Goal: Task Accomplishment & Management: Complete application form

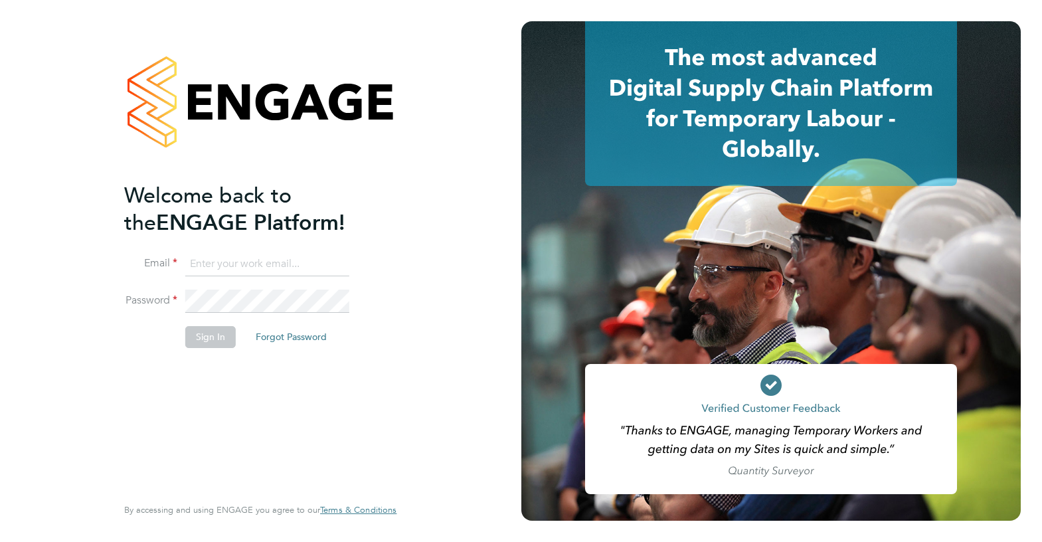
type input "[EMAIL_ADDRESS][DOMAIN_NAME]"
click at [225, 337] on button "Sign In" at bounding box center [210, 336] width 50 height 21
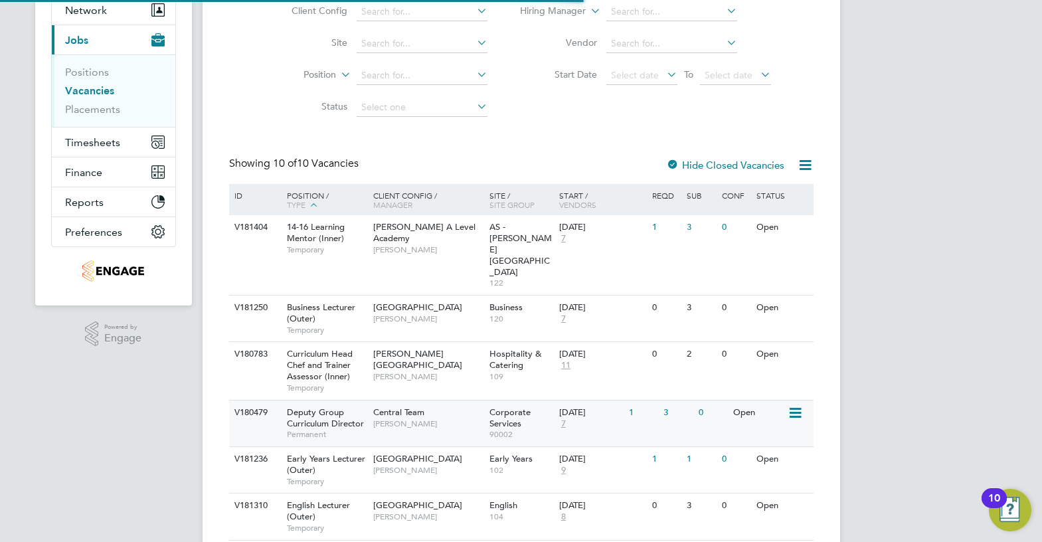
scroll to position [199, 0]
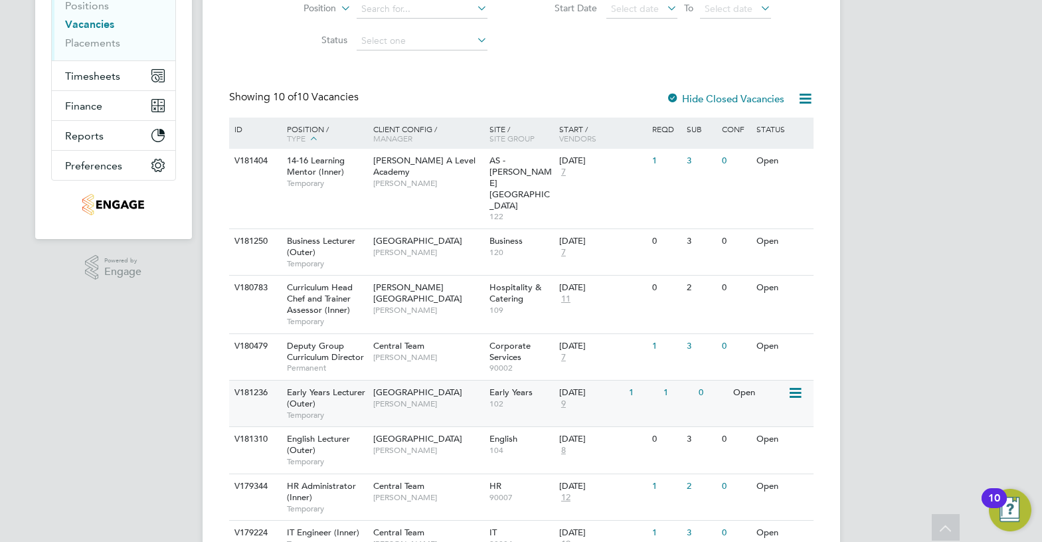
click at [446, 386] on span "[GEOGRAPHIC_DATA]" at bounding box center [417, 391] width 89 height 11
click at [463, 398] on span "[PERSON_NAME]" at bounding box center [428, 403] width 110 height 11
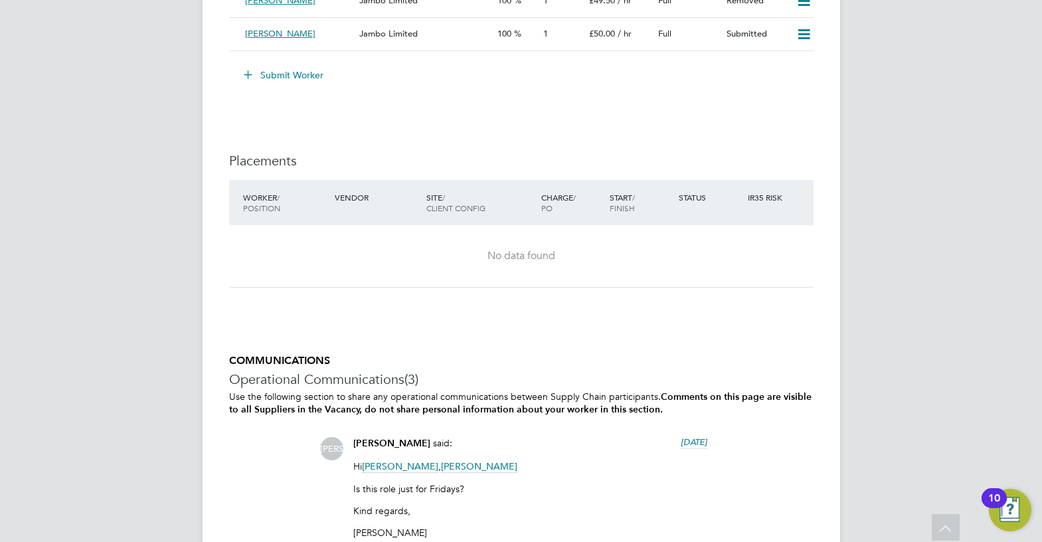
scroll to position [2723, 0]
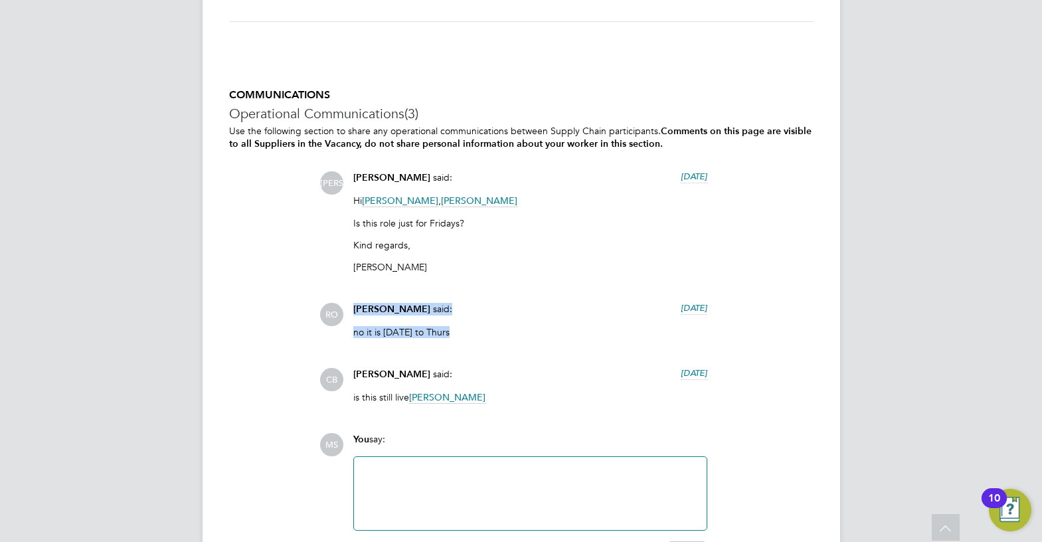
drag, startPoint x: 453, startPoint y: 326, endPoint x: 355, endPoint y: 311, distance: 98.7
click at [355, 311] on div "Roslyn O'Garro said: 6 days ago no it is Monday to Thurs Show more" at bounding box center [530, 325] width 367 height 45
click at [441, 329] on p "no it is Monday to Thurs" at bounding box center [530, 332] width 354 height 12
drag, startPoint x: 458, startPoint y: 331, endPoint x: 352, endPoint y: 308, distance: 108.1
click at [352, 308] on div "Roslyn O'Garro said: 6 days ago no it is Monday to Thurs Show more" at bounding box center [530, 325] width 367 height 45
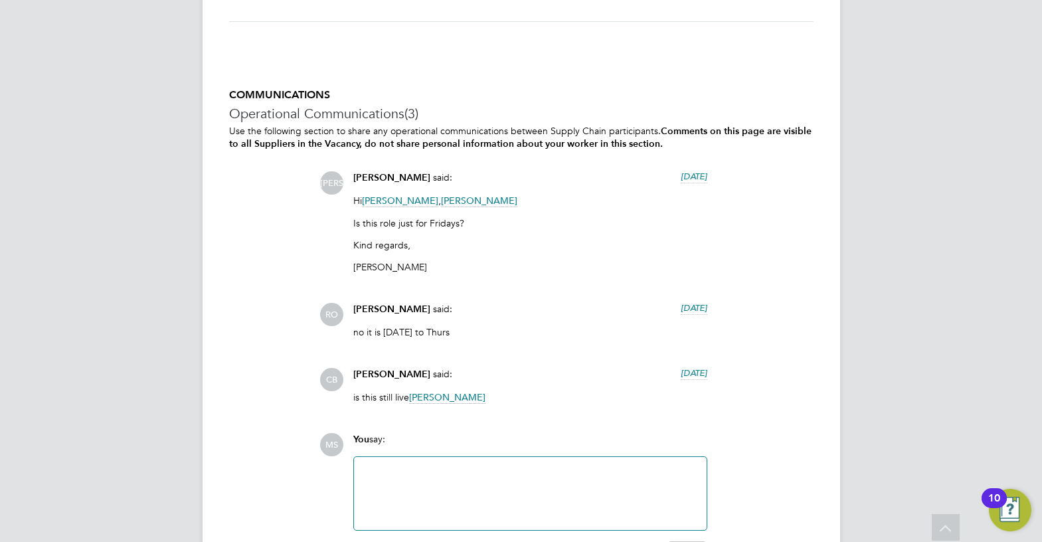
click at [495, 347] on div "JA Jerin Aktar said: 6 days ago Hi Roslyn O'Garro , Carolina Cadete Borges Is t…" at bounding box center [566, 292] width 494 height 242
drag, startPoint x: 483, startPoint y: 331, endPoint x: 348, endPoint y: 304, distance: 138.0
click at [348, 304] on div "Roslyn O'Garro said: 6 days ago no it is Monday to Thurs Show more" at bounding box center [530, 325] width 367 height 45
click at [496, 326] on p "no it is Monday to Thurs" at bounding box center [530, 332] width 354 height 12
drag, startPoint x: 478, startPoint y: 339, endPoint x: 380, endPoint y: 320, distance: 99.5
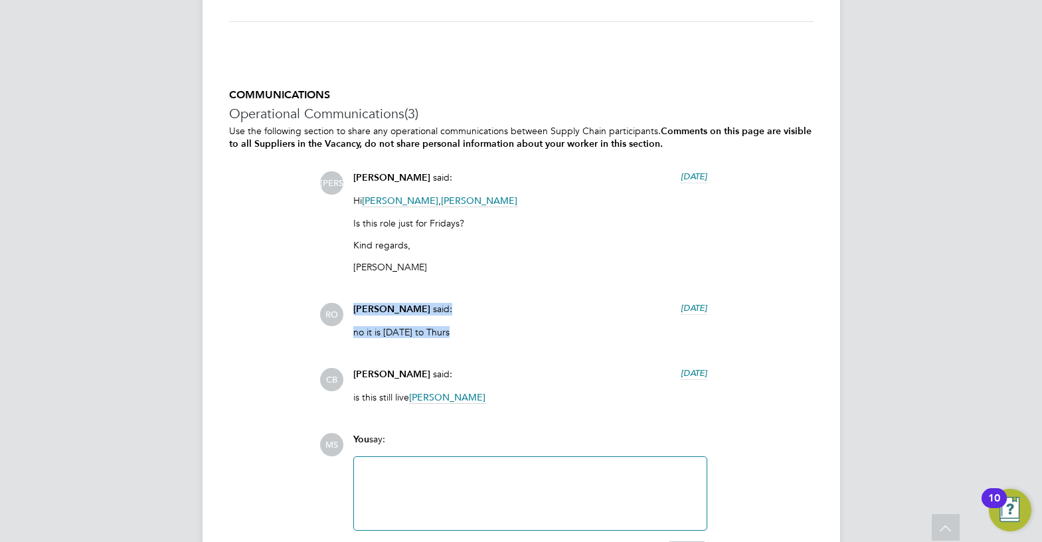
click at [354, 313] on div "Roslyn O'Garro said: 6 days ago no it is Monday to Thurs Show more" at bounding box center [530, 325] width 367 height 45
drag, startPoint x: 428, startPoint y: 321, endPoint x: 443, endPoint y: 325, distance: 15.0
click at [430, 322] on div "Roslyn O'Garro said: 6 days ago" at bounding box center [530, 314] width 354 height 23
click at [527, 296] on div "JA Jerin Aktar said: 6 days ago Hi Roslyn O'Garro , Carolina Cadete Borges Is t…" at bounding box center [566, 292] width 494 height 242
drag, startPoint x: 477, startPoint y: 329, endPoint x: 355, endPoint y: 311, distance: 123.5
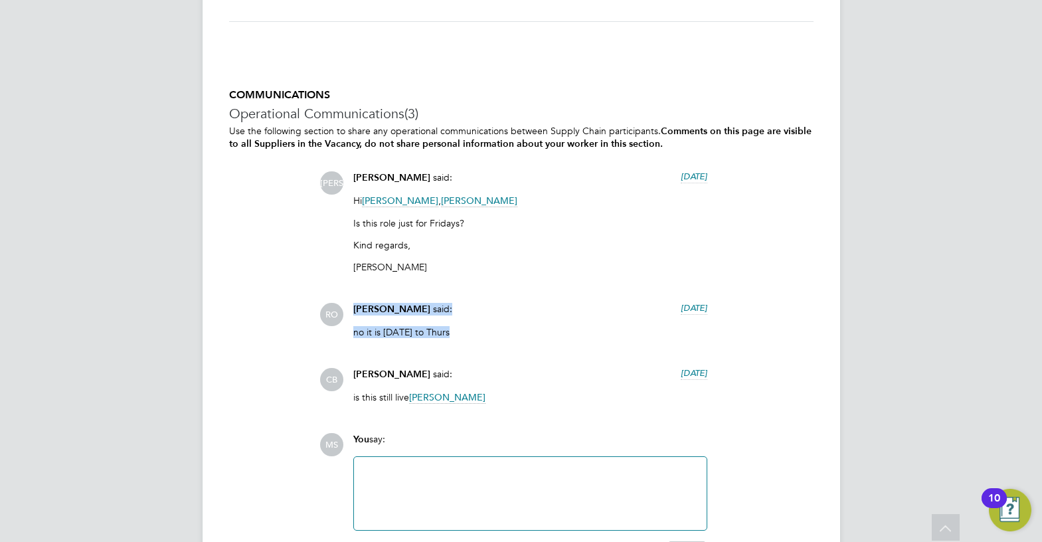
click at [355, 311] on div "Roslyn O'Garro said: 6 days ago no it is Monday to Thurs Show more" at bounding box center [530, 325] width 367 height 45
click at [461, 322] on div "Roslyn O'Garro said: 6 days ago" at bounding box center [530, 314] width 354 height 23
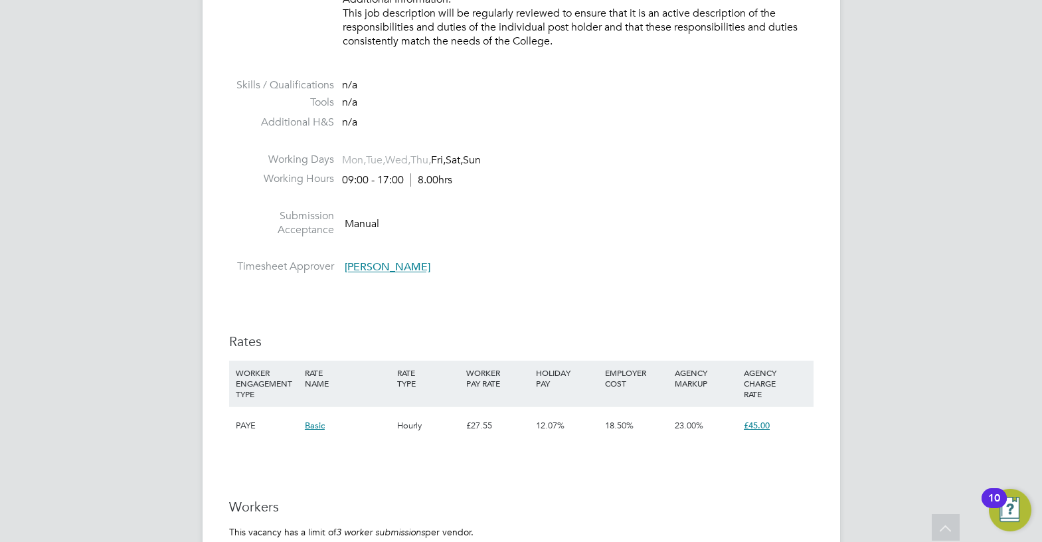
scroll to position [2125, 0]
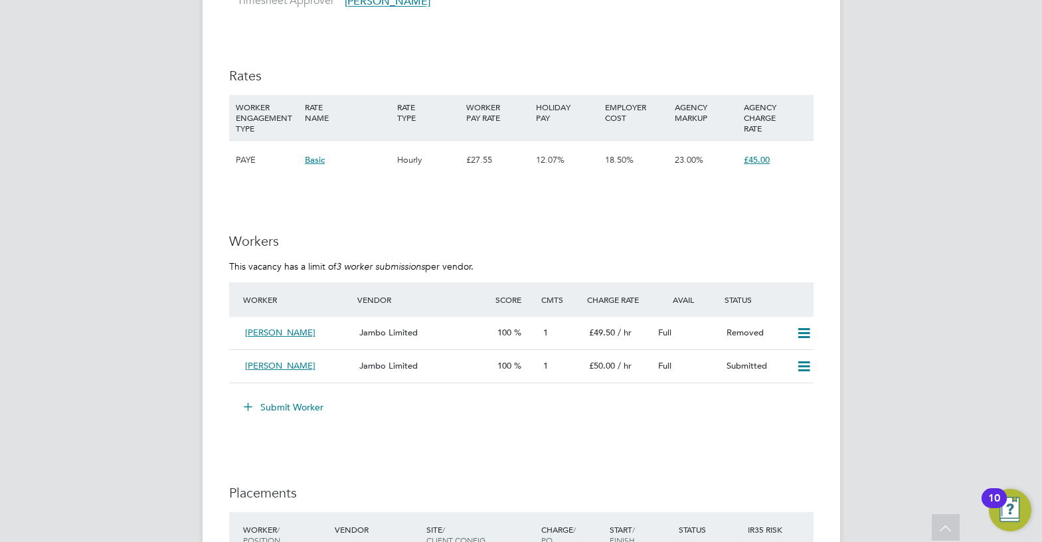
click at [297, 406] on button "Submit Worker" at bounding box center [284, 406] width 100 height 21
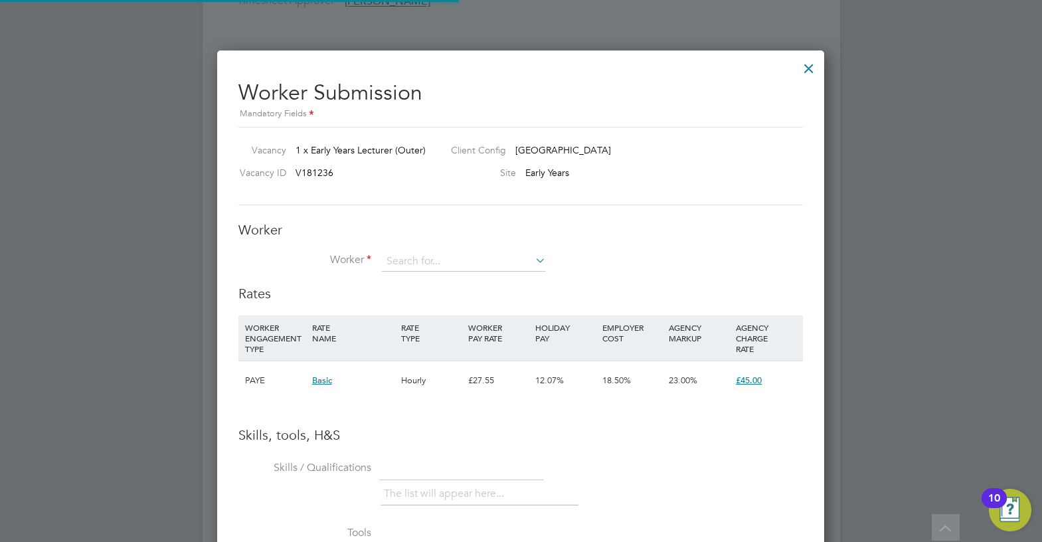
scroll to position [7, 7]
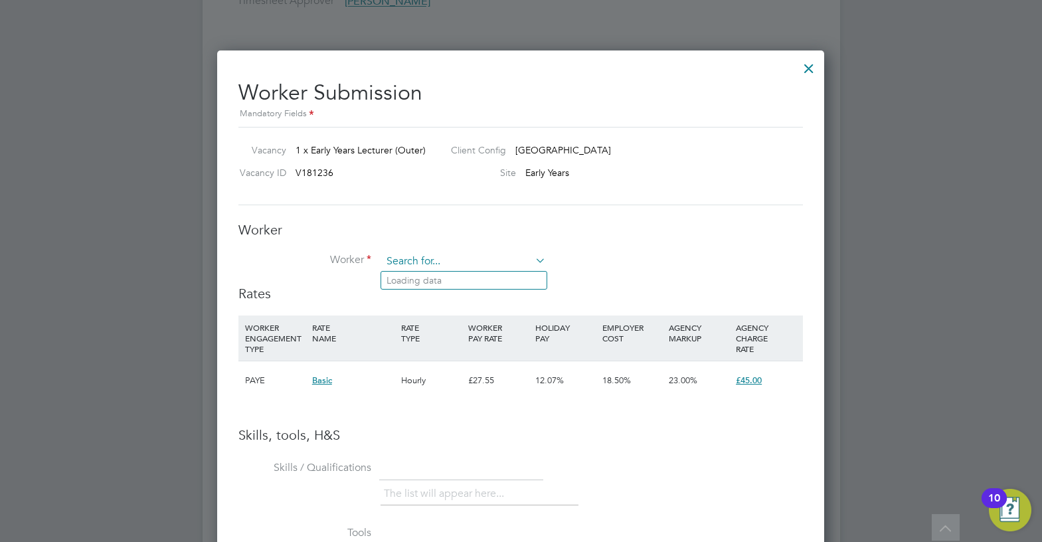
click at [444, 266] on input at bounding box center [464, 262] width 164 height 20
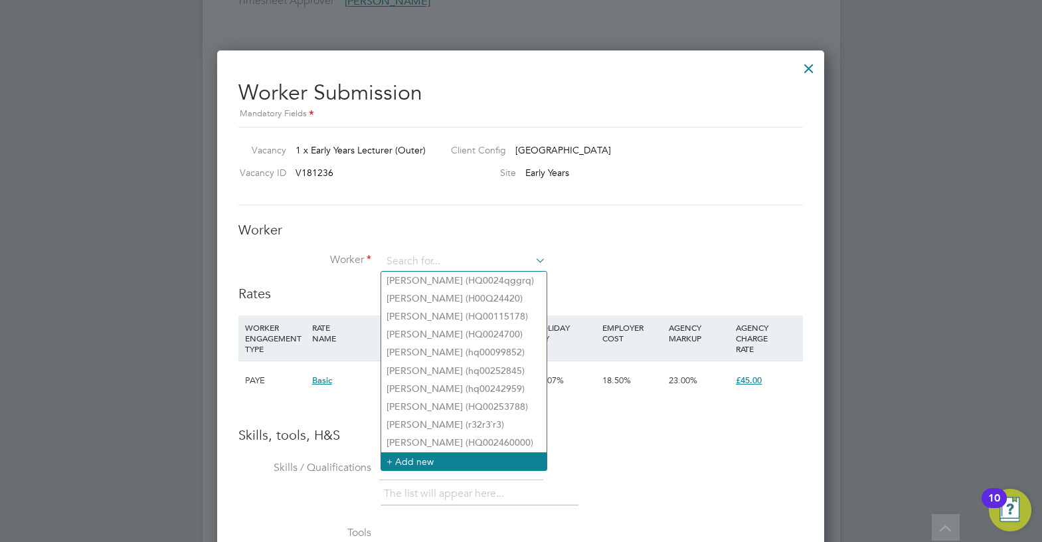
click at [428, 455] on li "+ Add new" at bounding box center [463, 461] width 165 height 18
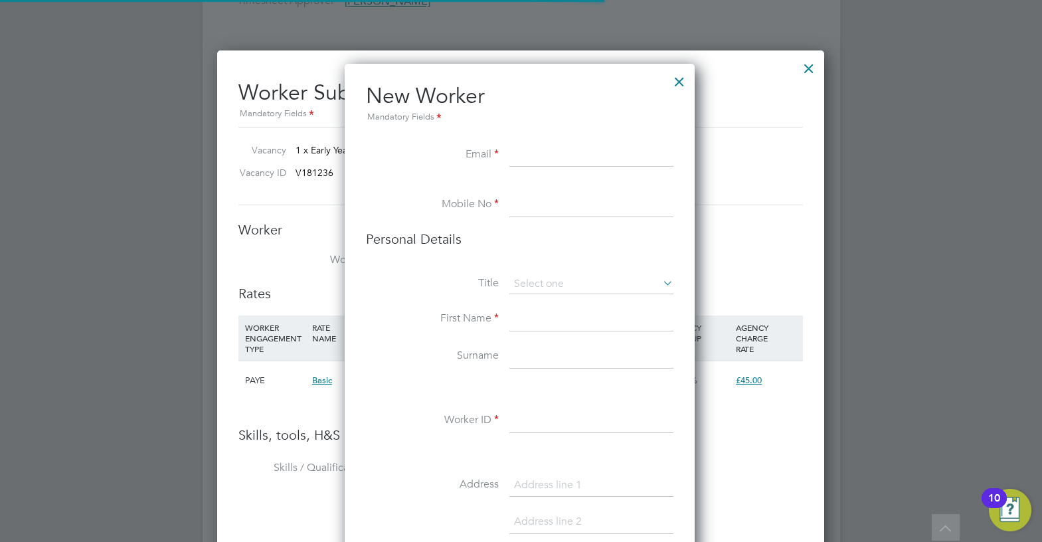
scroll to position [1124, 352]
click at [514, 199] on input at bounding box center [591, 205] width 164 height 24
paste input "sofiekamange@hotmail.com"
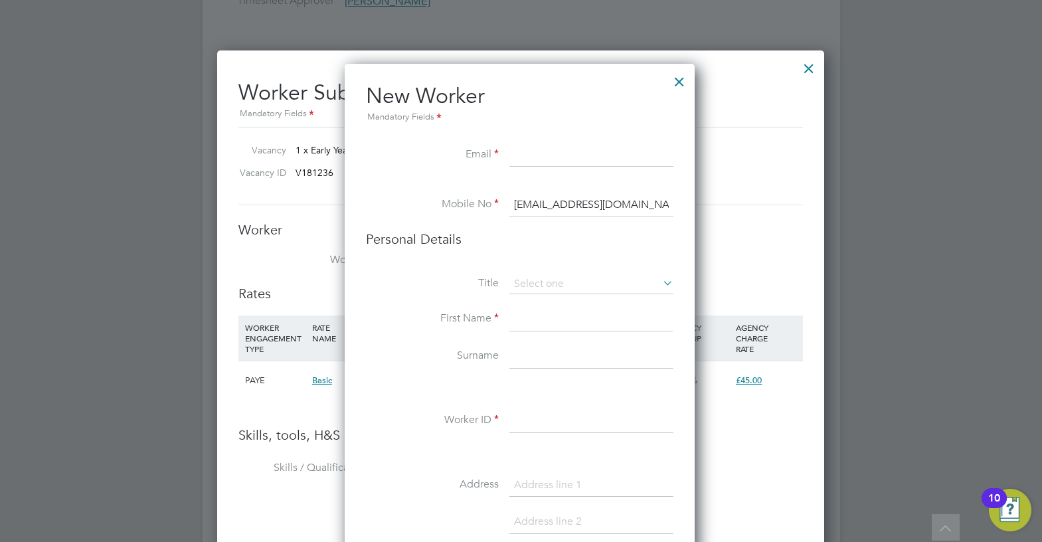
type input "sofiekamange@hotmail.com"
drag, startPoint x: 677, startPoint y: 214, endPoint x: 531, endPoint y: 198, distance: 147.0
click at [614, 206] on input "sofiekamange@hotmail.com" at bounding box center [591, 205] width 164 height 24
click at [615, 206] on input "sofiekamange@hotmail.com" at bounding box center [591, 205] width 164 height 24
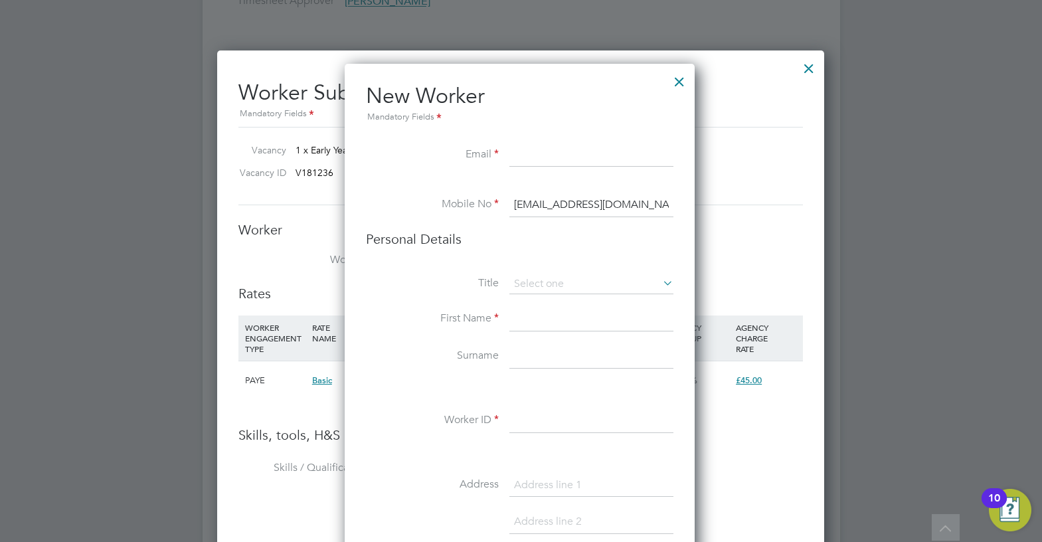
click at [616, 206] on input "sofiekamange@hotmail.com" at bounding box center [591, 205] width 164 height 24
click at [598, 156] on input at bounding box center [591, 155] width 164 height 24
paste input "sofiekamange@hotmail.com"
type input "sofiekamange@hotmail.com"
click at [558, 207] on input at bounding box center [591, 205] width 164 height 24
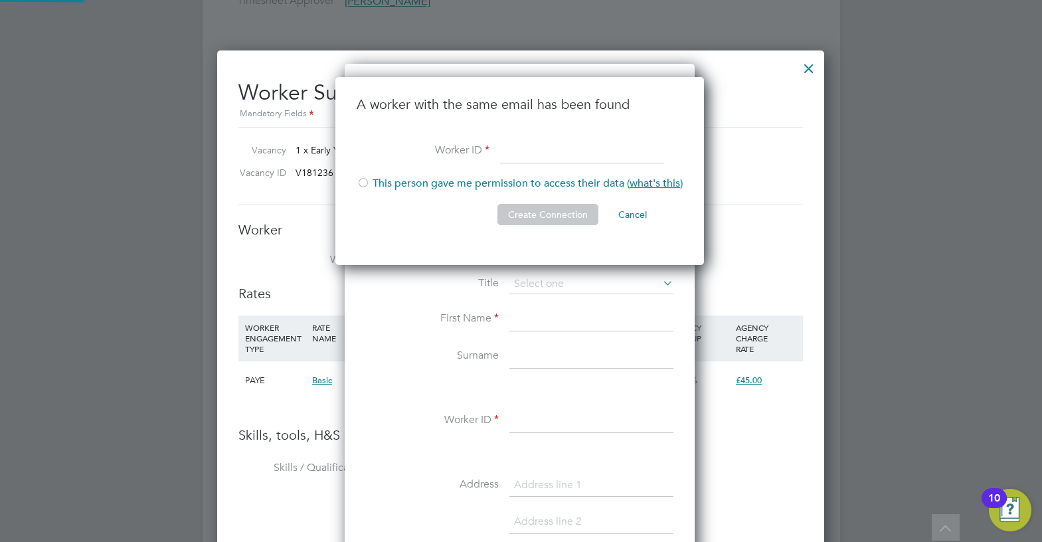
scroll to position [189, 371]
type input "hq00250679"
click at [371, 177] on li "This person gave me permission to access their data ( what's this )" at bounding box center [520, 190] width 326 height 27
click at [551, 222] on button "Create Connection" at bounding box center [547, 214] width 101 height 21
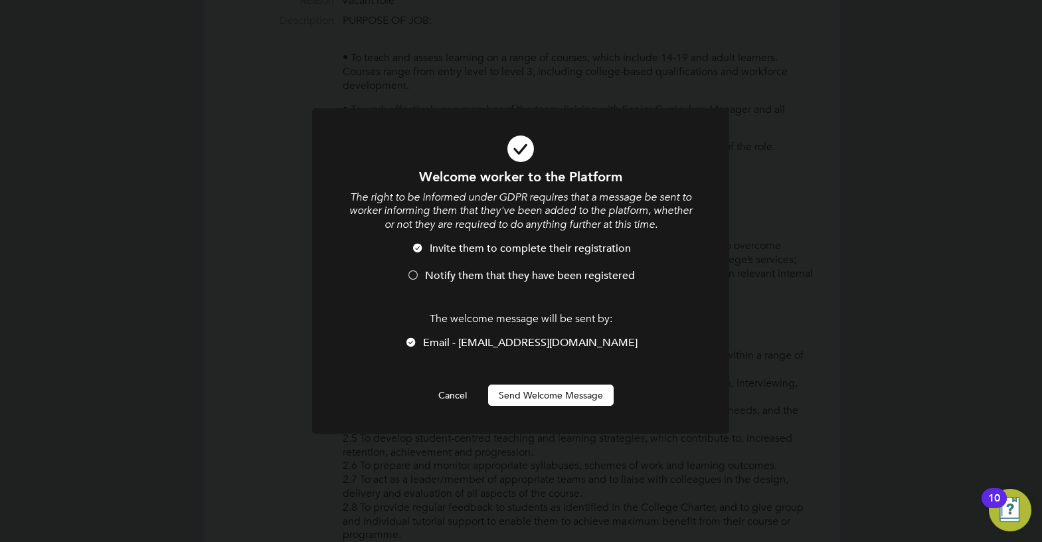
click at [514, 278] on span "Notify them that they have been registered" at bounding box center [530, 275] width 210 height 13
click at [529, 384] on button "Send Welcome Message" at bounding box center [551, 394] width 126 height 21
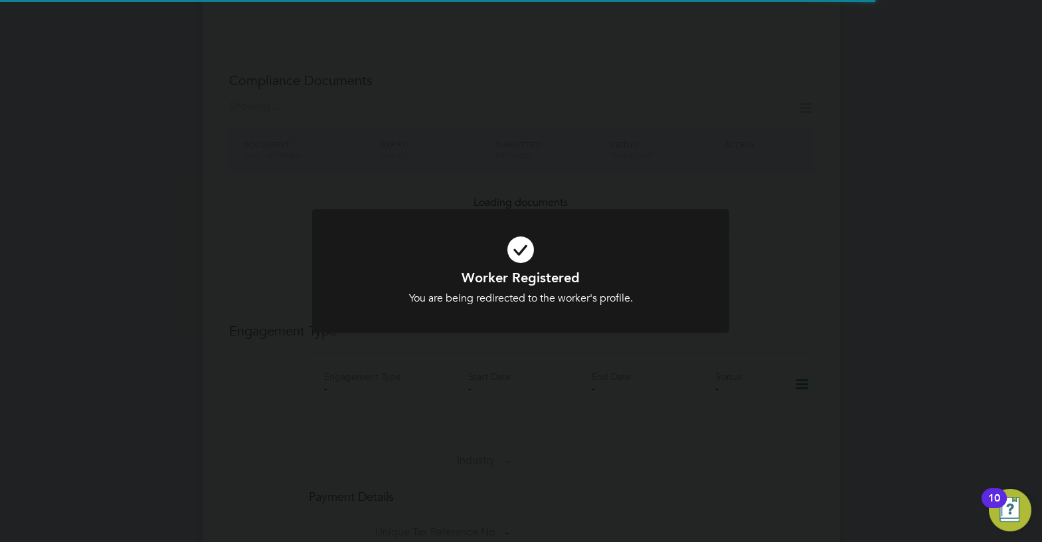
scroll to position [2125, 0]
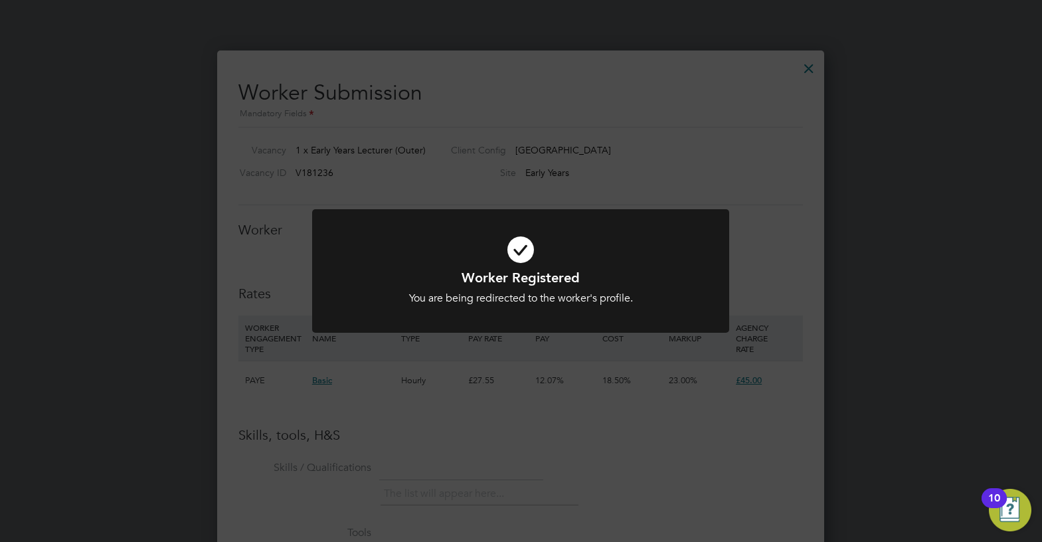
click at [713, 201] on div "Worker Registered You are being redirected to the worker's profile. Cancel Okay" at bounding box center [521, 271] width 1042 height 542
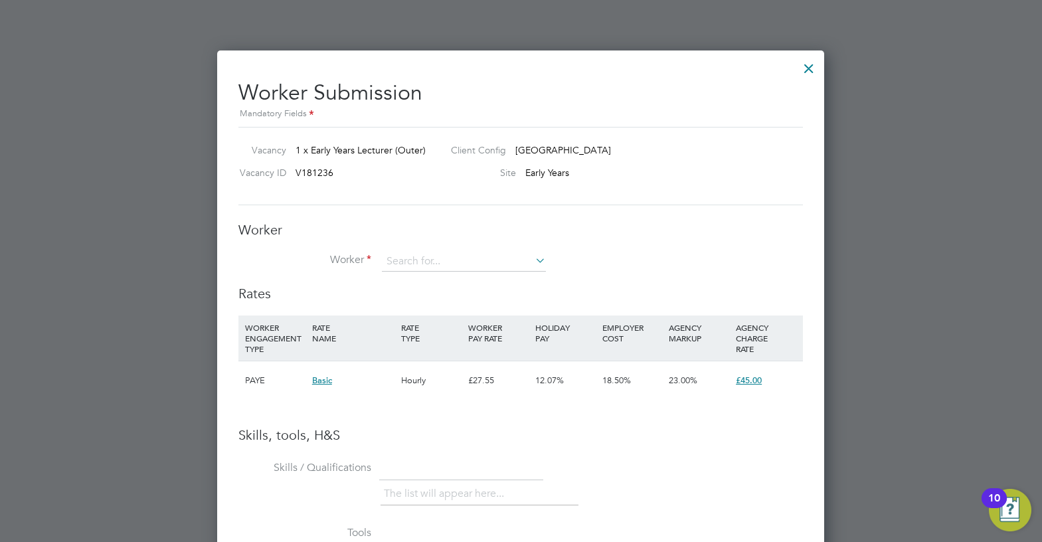
click at [807, 66] on div at bounding box center [809, 65] width 24 height 24
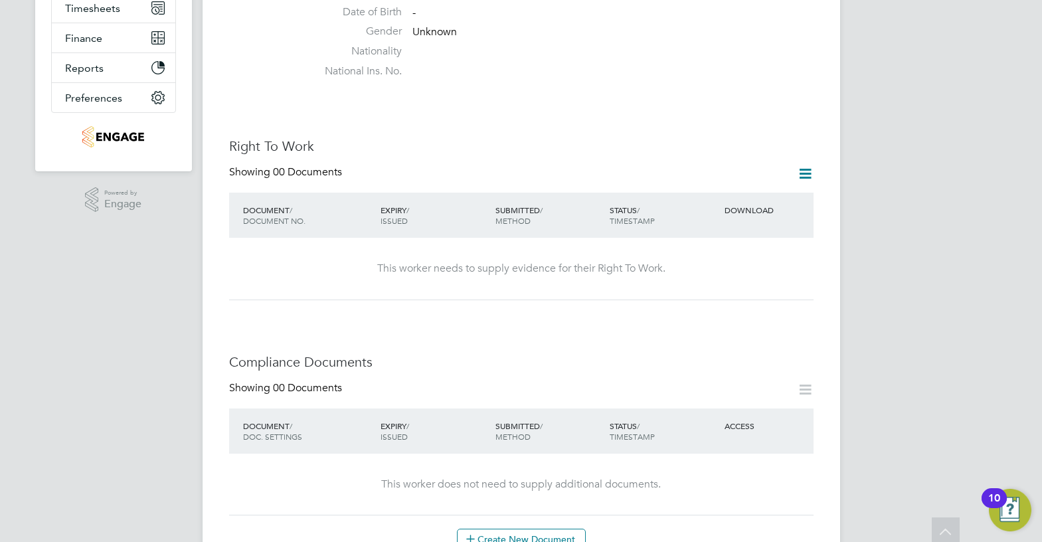
scroll to position [0, 0]
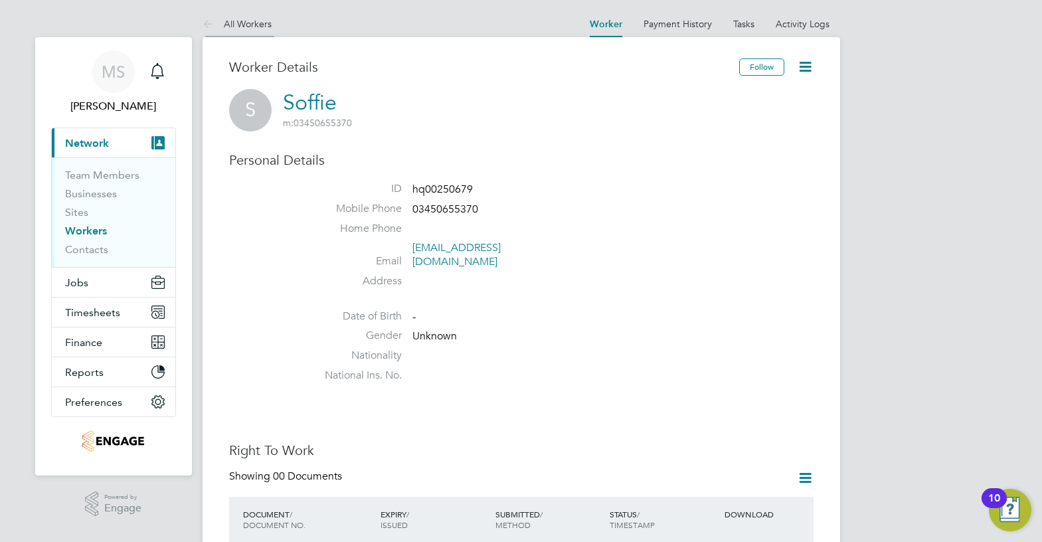
click at [262, 20] on link "All Workers" at bounding box center [237, 24] width 69 height 12
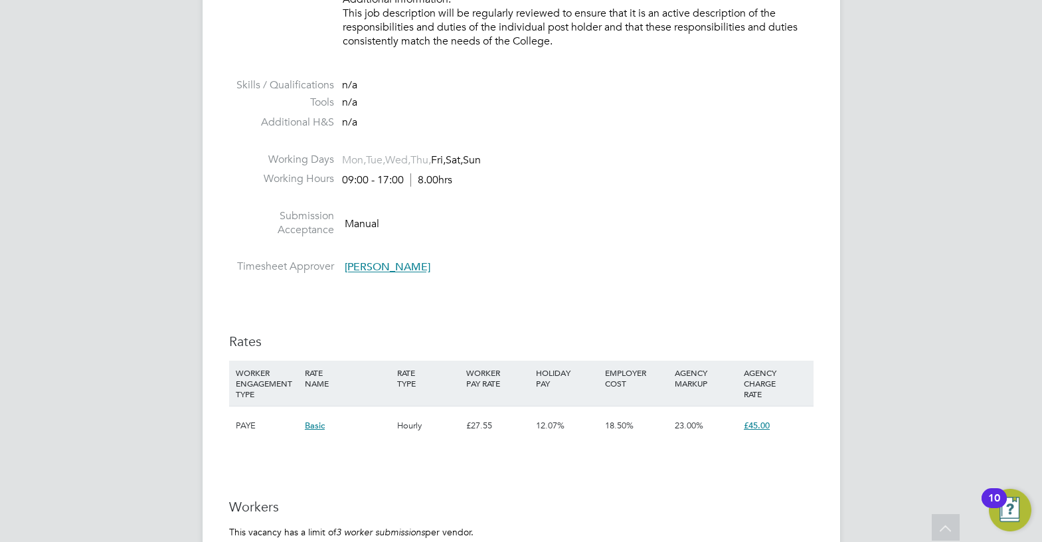
scroll to position [2125, 0]
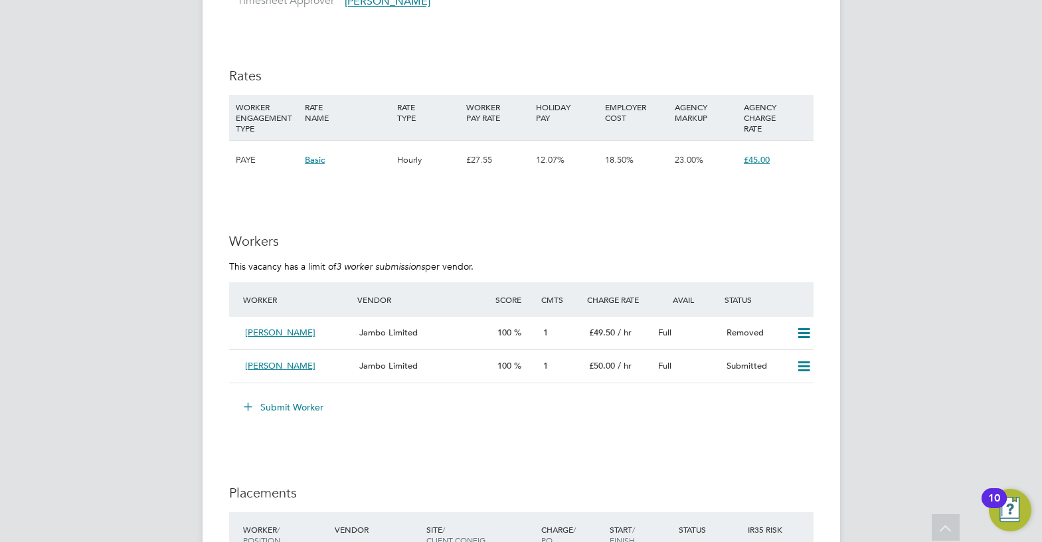
click at [293, 406] on button "Submit Worker" at bounding box center [284, 406] width 100 height 21
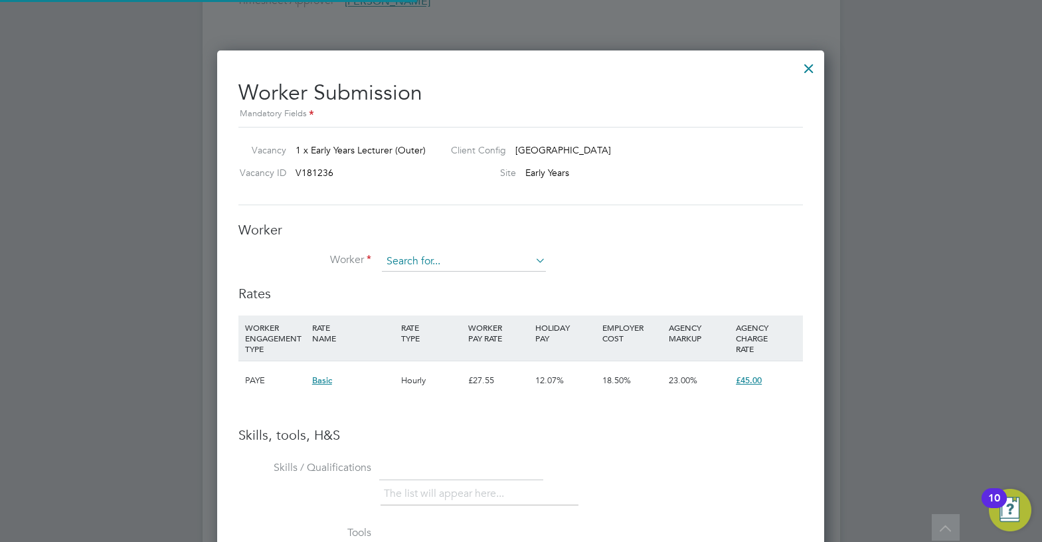
scroll to position [839, 608]
click at [446, 249] on div "Worker Worker Worker Engagement Type" at bounding box center [520, 253] width 564 height 64
click at [446, 253] on input at bounding box center [464, 262] width 164 height 20
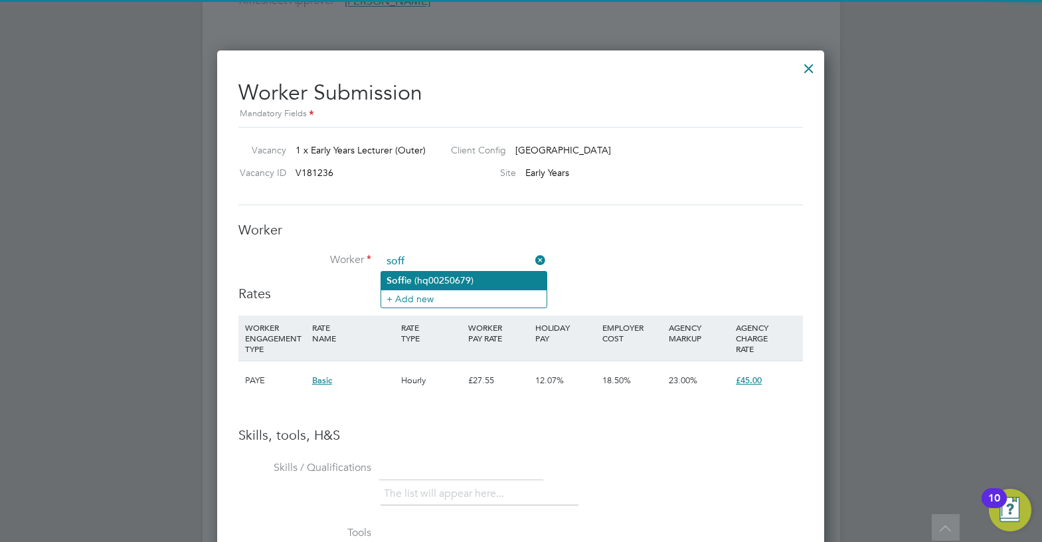
click at [441, 277] on li "Soff ie (hq00250679)" at bounding box center [463, 281] width 165 height 18
type input "Soffie (hq00250679)"
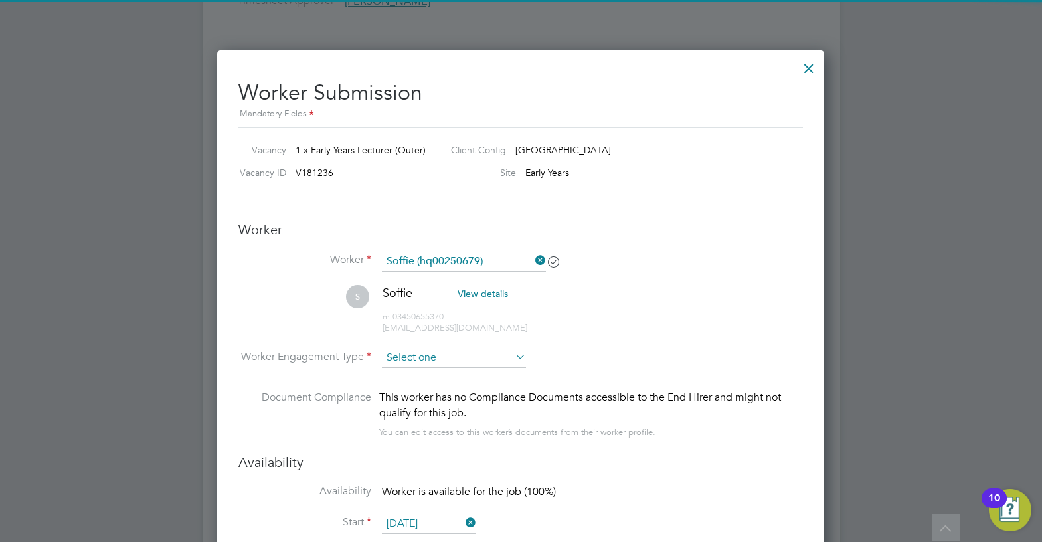
click at [456, 359] on input at bounding box center [454, 358] width 144 height 20
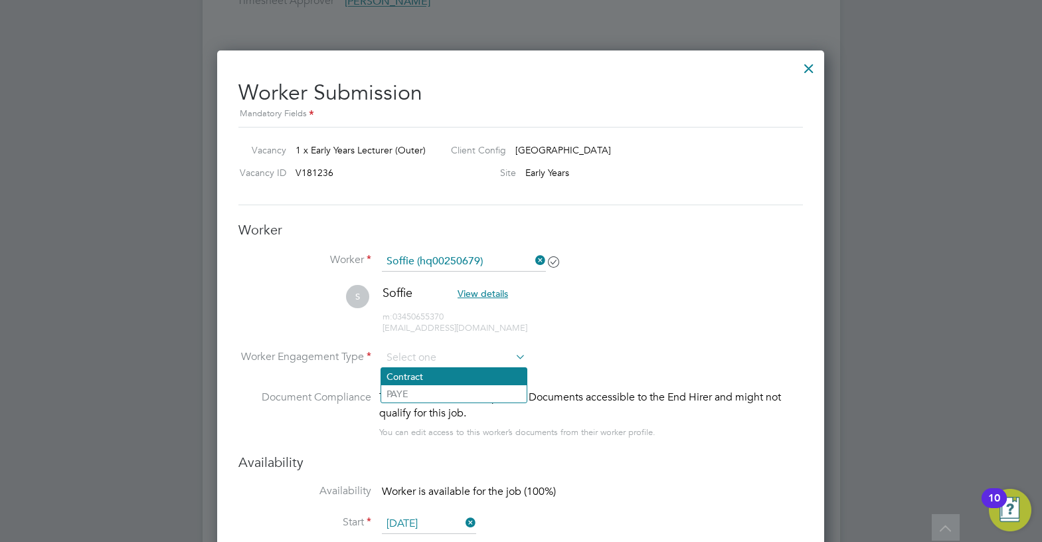
click at [450, 373] on li "Contract" at bounding box center [453, 376] width 145 height 17
type input "Contract"
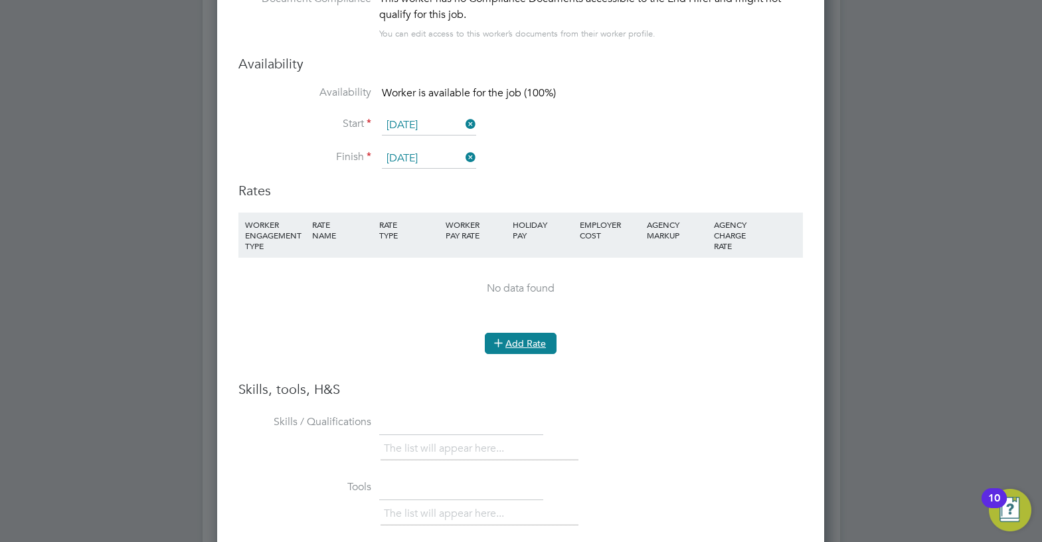
click at [541, 341] on button "Add Rate" at bounding box center [521, 343] width 72 height 21
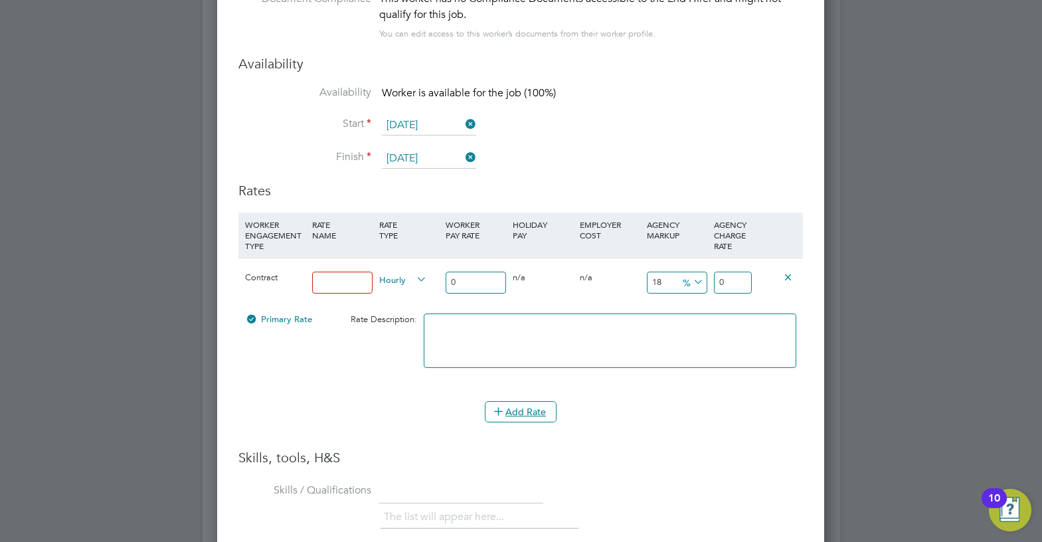
click at [345, 284] on input at bounding box center [342, 283] width 60 height 22
type input "umbrella"
drag, startPoint x: 465, startPoint y: 286, endPoint x: 421, endPoint y: 287, distance: 44.5
click at [421, 288] on div "Contract umbrella Hourly 0 0 n/a 0 n/a 18 0 % 0" at bounding box center [520, 282] width 564 height 49
type input "3"
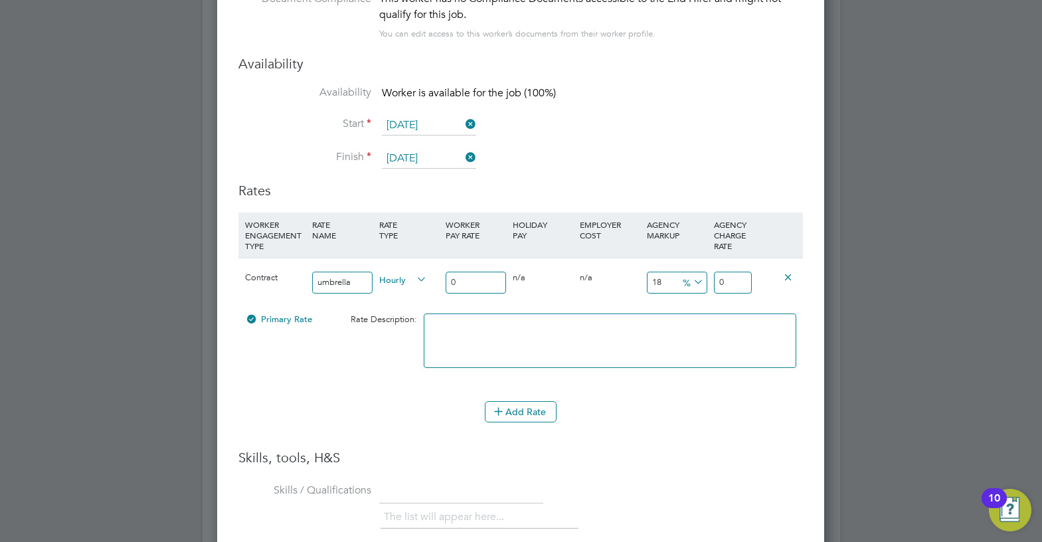
type input "0.54"
type input "3.54"
type input "35"
type input "6.3"
type input "41.3"
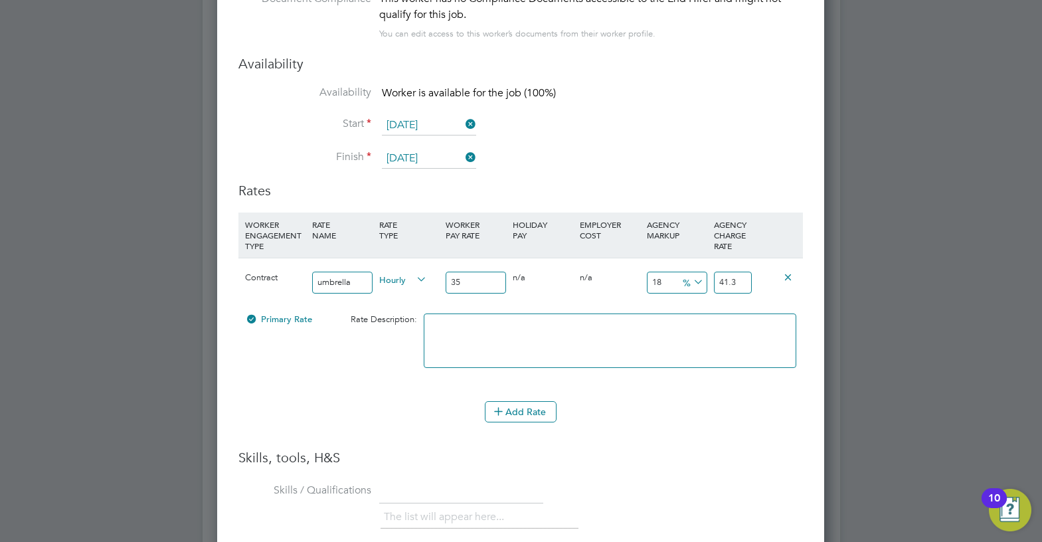
type input "35"
click at [691, 279] on icon at bounding box center [691, 282] width 0 height 19
click at [693, 309] on li "£" at bounding box center [693, 314] width 32 height 17
drag, startPoint x: 668, startPoint y: 286, endPoint x: 645, endPoint y: 284, distance: 23.4
click at [645, 284] on div "18 6.3 £" at bounding box center [676, 282] width 67 height 48
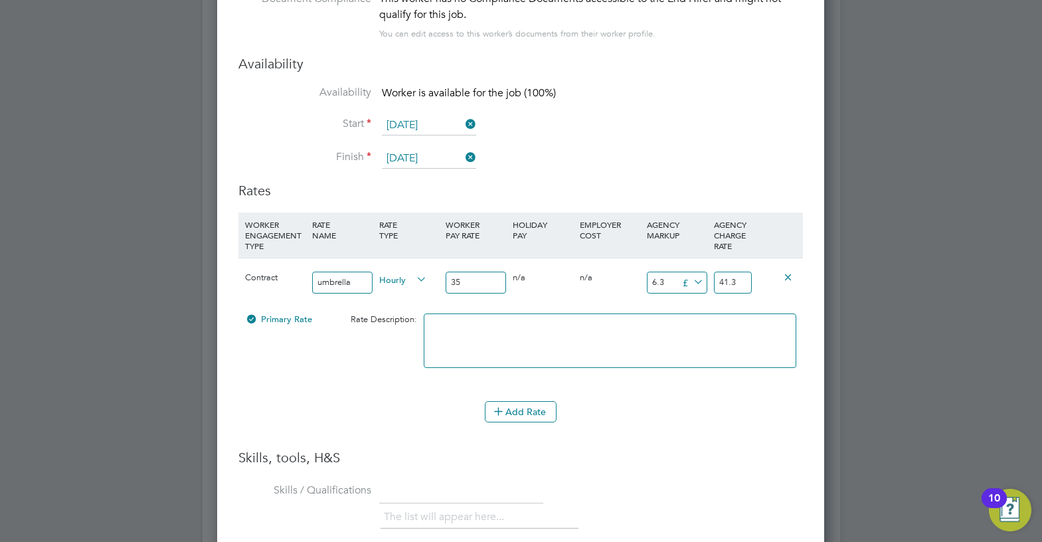
type input "1"
type input "36"
type input "11"
type input "46"
type input "11.5"
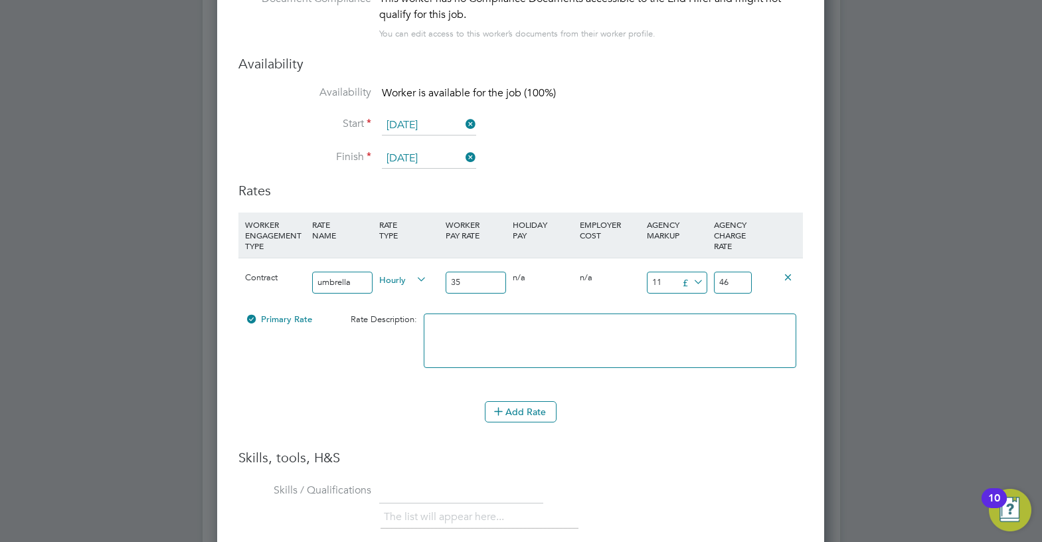
type input "46.5"
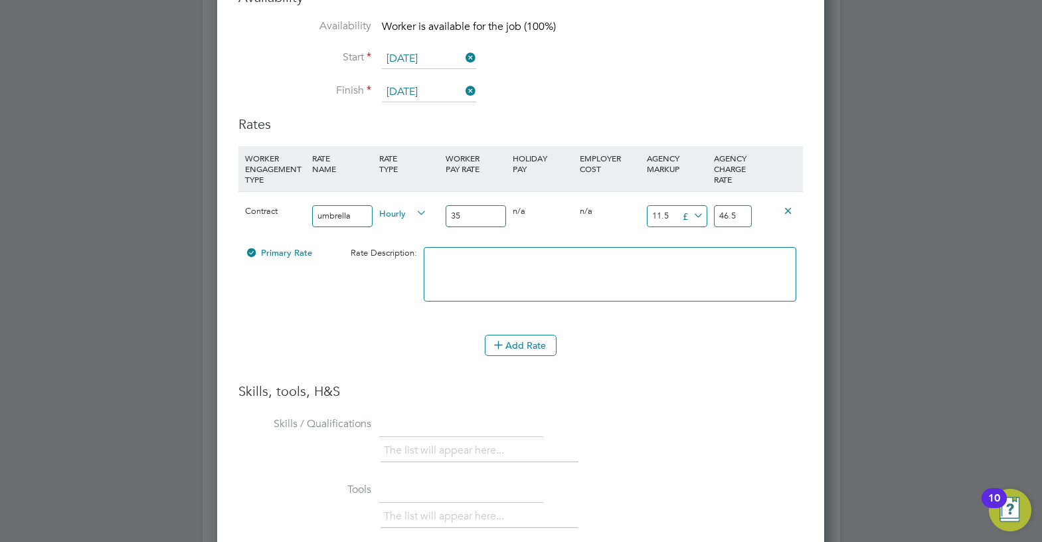
type input "11.5"
click at [479, 218] on input "35" at bounding box center [476, 216] width 60 height 22
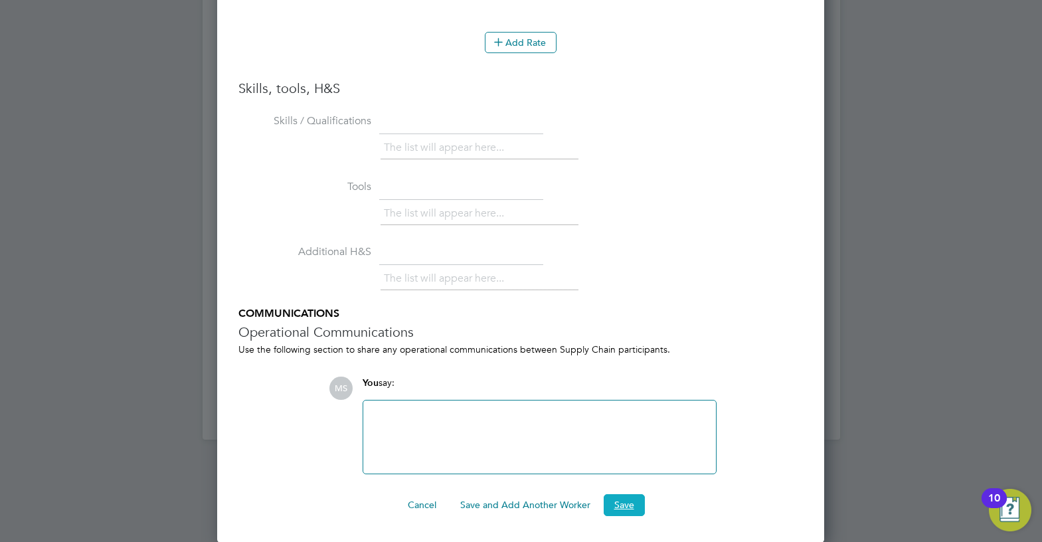
click at [639, 501] on button "Save" at bounding box center [624, 504] width 41 height 21
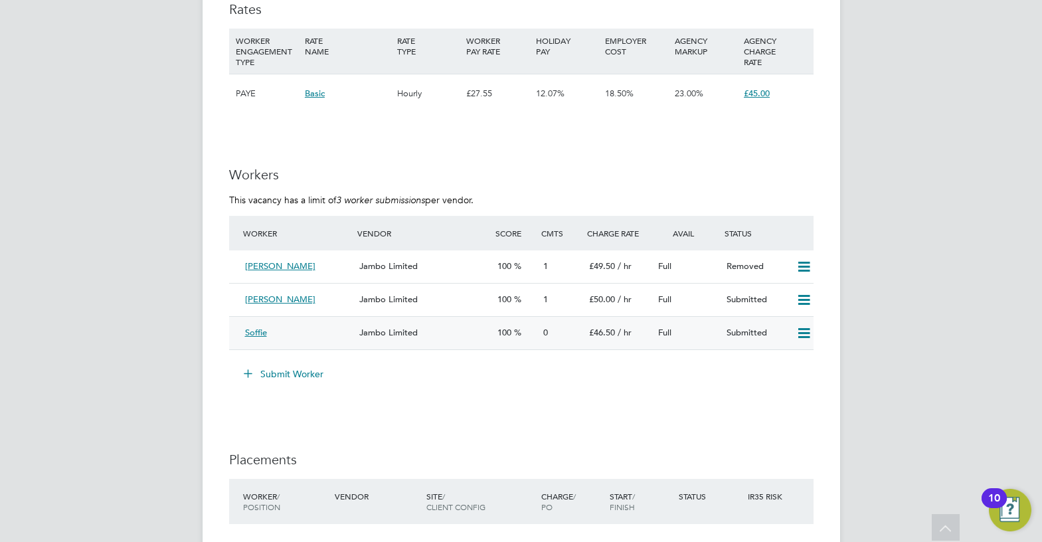
click at [359, 334] on div "Jambo Limited" at bounding box center [422, 333] width 137 height 22
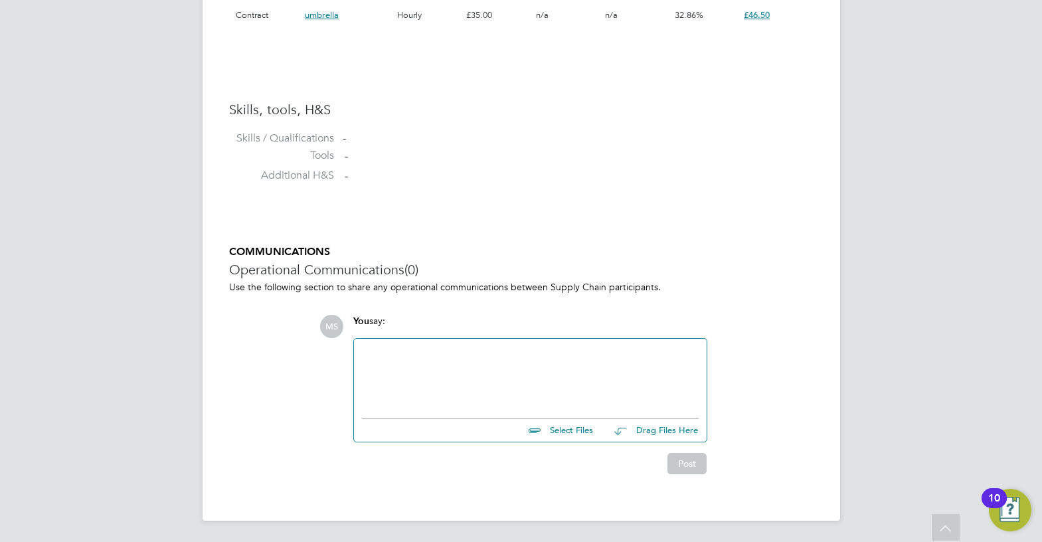
click at [551, 431] on input "file" at bounding box center [598, 428] width 199 height 19
type input "C:\fakepath\Kirlew Soffie HQ00250679.docx"
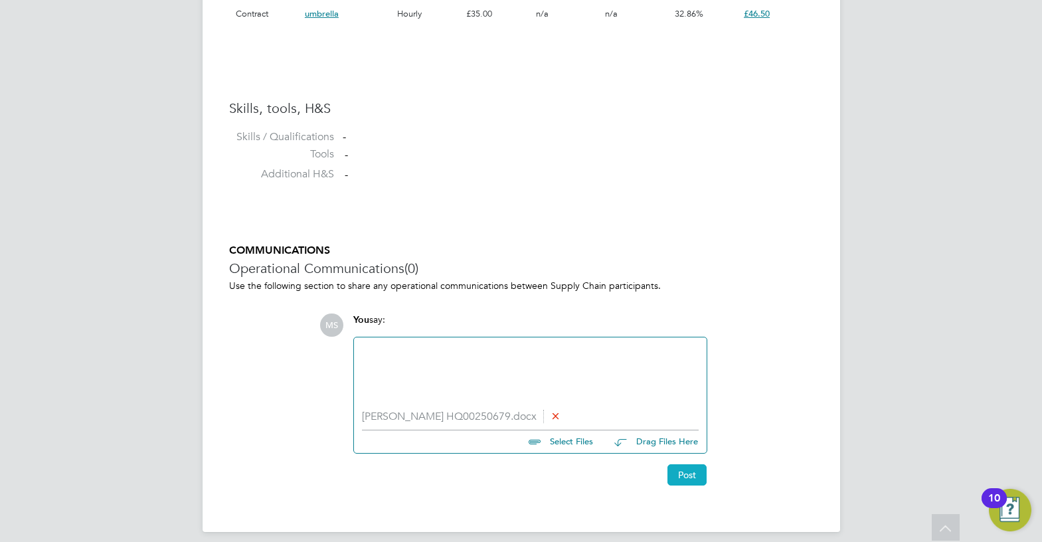
click at [686, 475] on button "Post" at bounding box center [686, 474] width 39 height 21
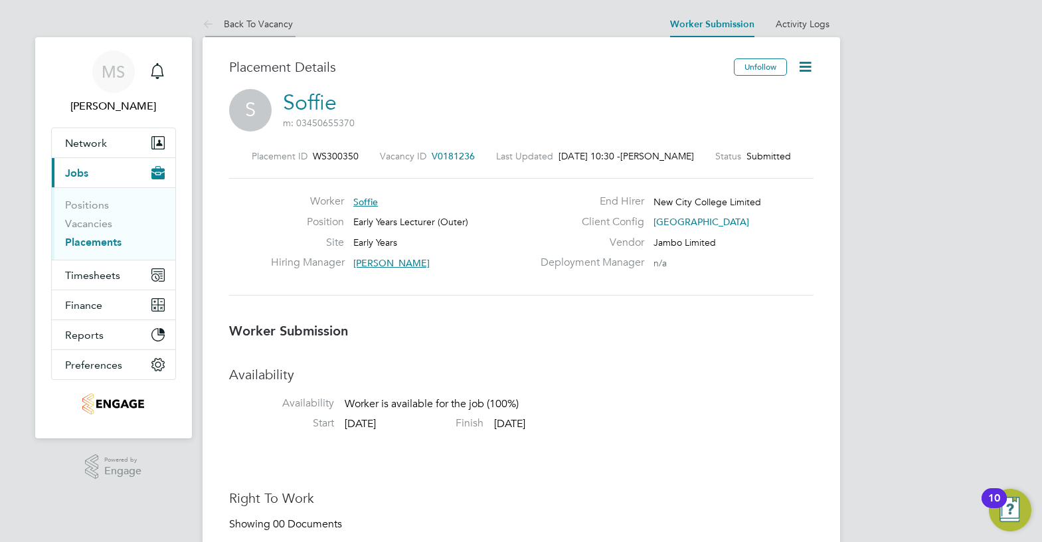
click at [283, 20] on link "Back To Vacancy" at bounding box center [248, 24] width 90 height 12
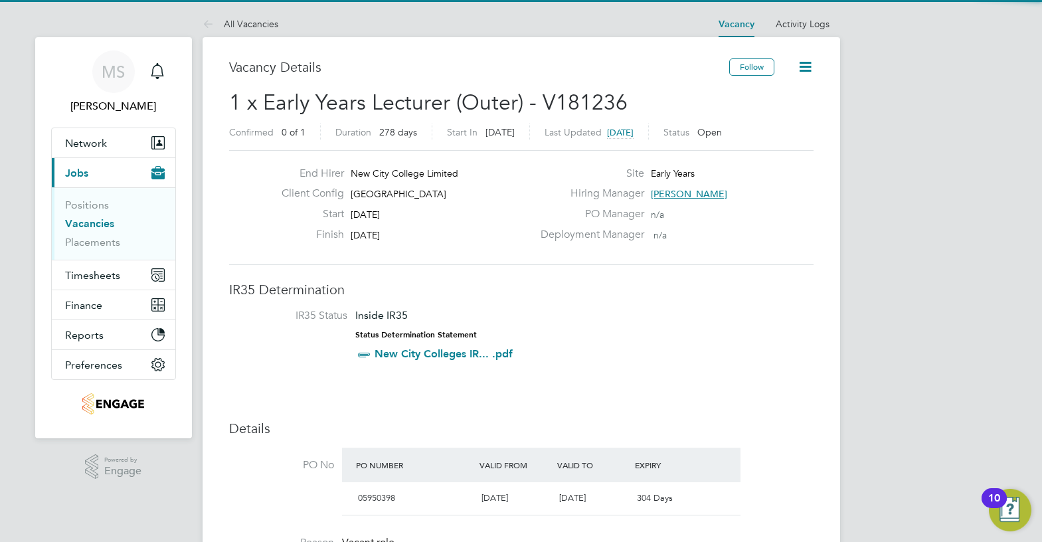
click at [727, 193] on span "Carolina Cadete Borges" at bounding box center [689, 194] width 76 height 12
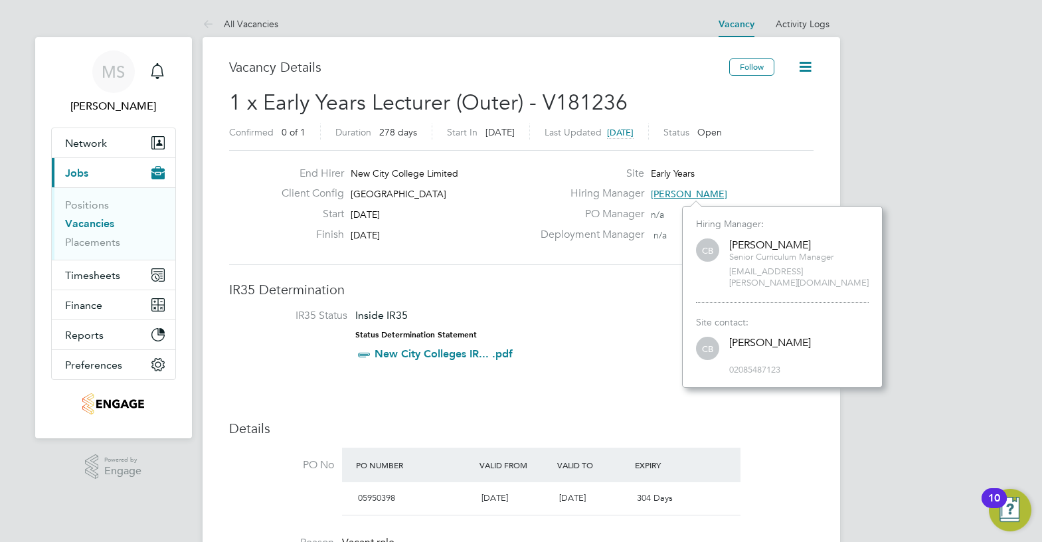
click at [756, 272] on span "carolina.borges@ncclondon.ac.uk" at bounding box center [798, 277] width 139 height 23
copy span "carolina.borges@ncclondon.ac.uk"
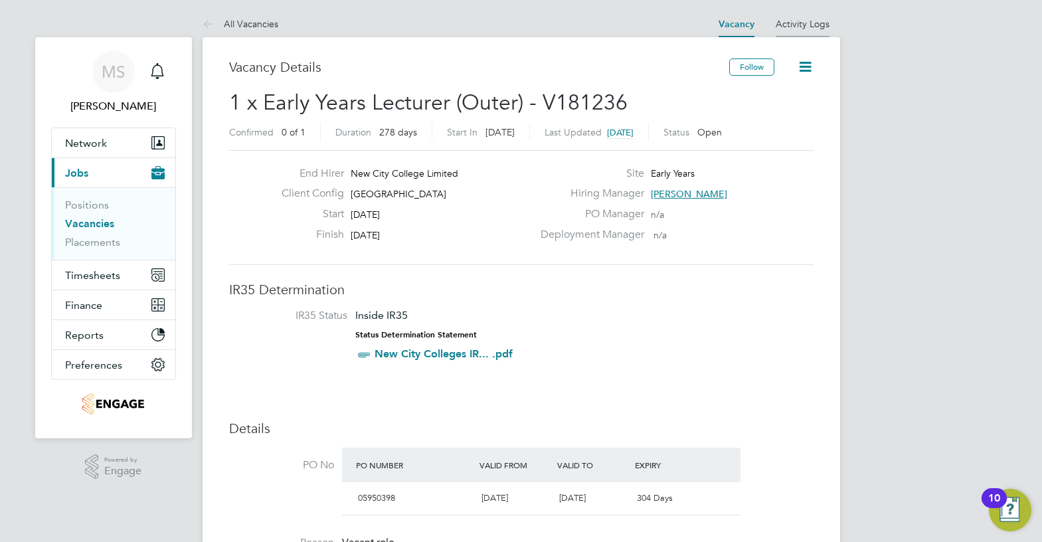
click at [785, 11] on li "Activity Logs" at bounding box center [803, 24] width 54 height 27
drag, startPoint x: 448, startPoint y: 101, endPoint x: 264, endPoint y: 97, distance: 184.6
click at [264, 97] on span "1 x Early Years Lecturer (Outer) - V181236" at bounding box center [428, 103] width 398 height 26
copy span "Early Years Lecturer"
